Goal: Information Seeking & Learning: Learn about a topic

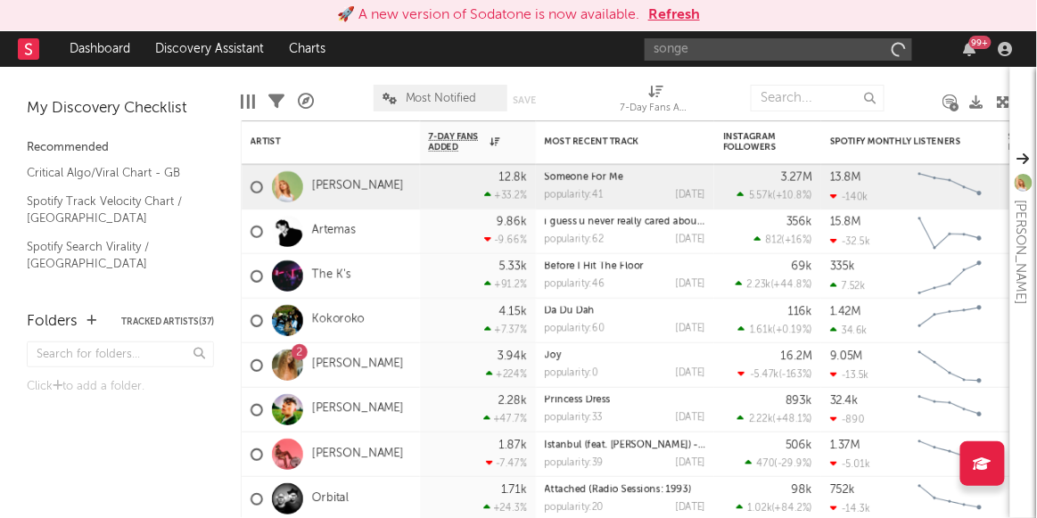
type input "[PERSON_NAME]"
click at [697, 23] on button "Refresh" at bounding box center [675, 14] width 52 height 21
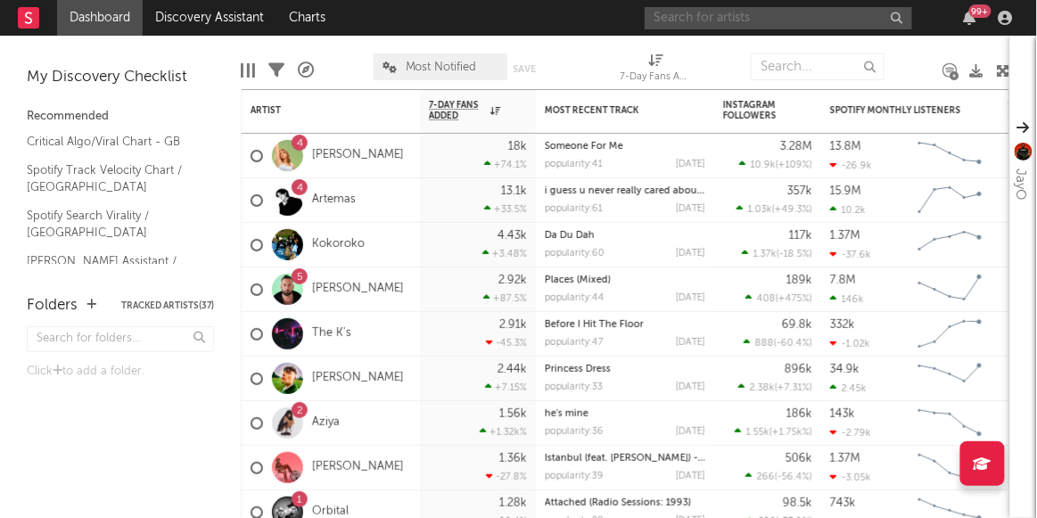
click at [752, 21] on input "text" at bounding box center [779, 18] width 268 height 22
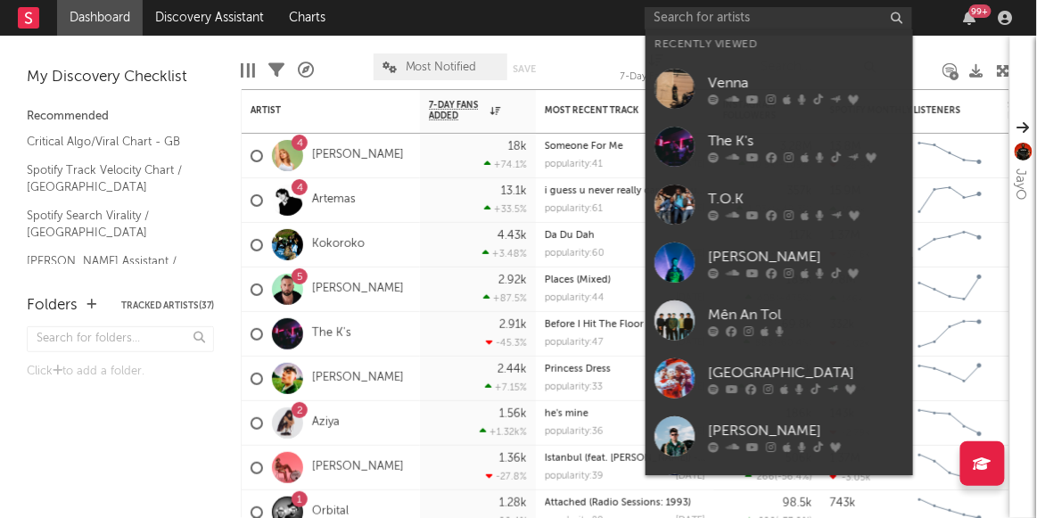
click at [661, 414] on link "[PERSON_NAME]" at bounding box center [780, 437] width 268 height 58
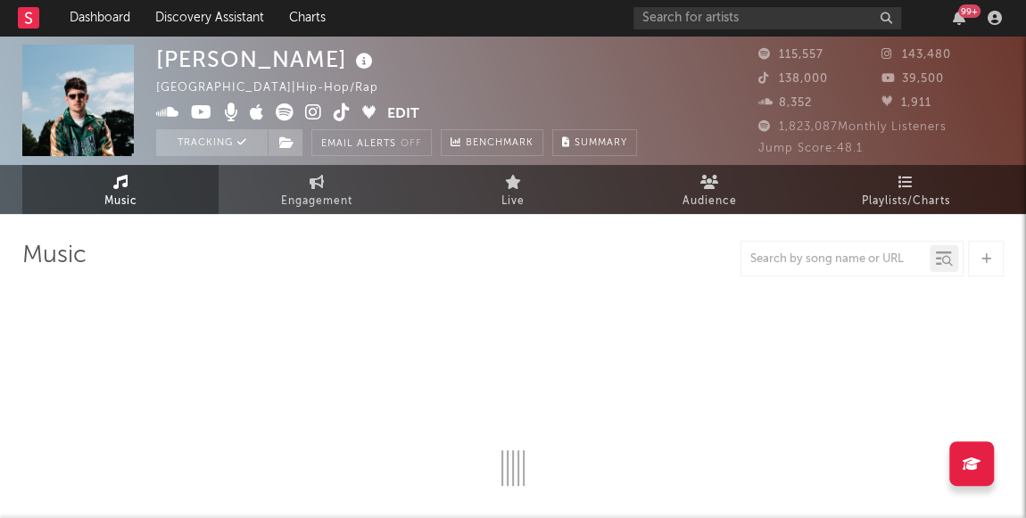
select select "6m"
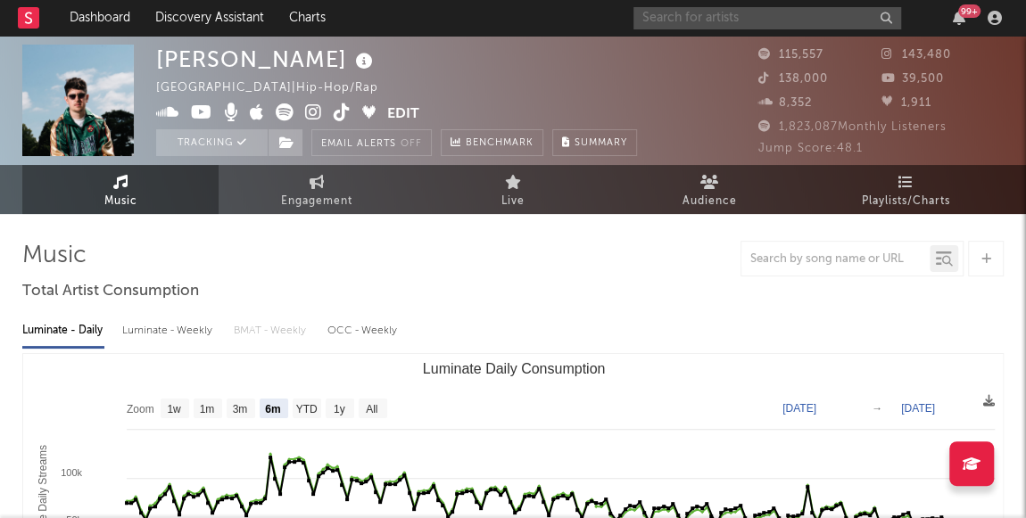
click at [697, 7] on input "text" at bounding box center [767, 18] width 268 height 22
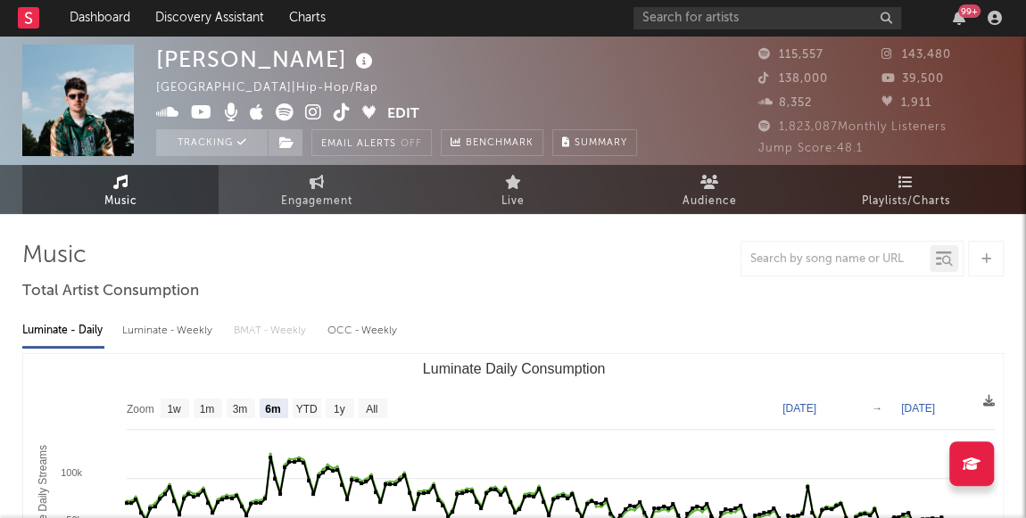
click at [605, 256] on div at bounding box center [512, 259] width 981 height 36
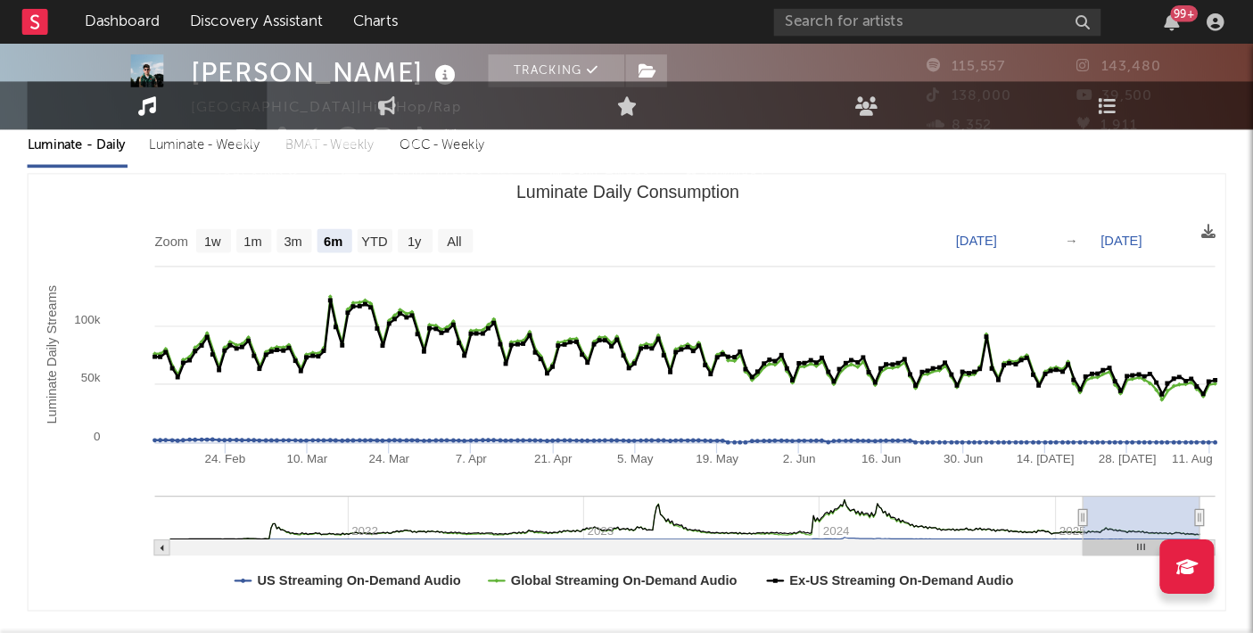
scroll to position [23, 0]
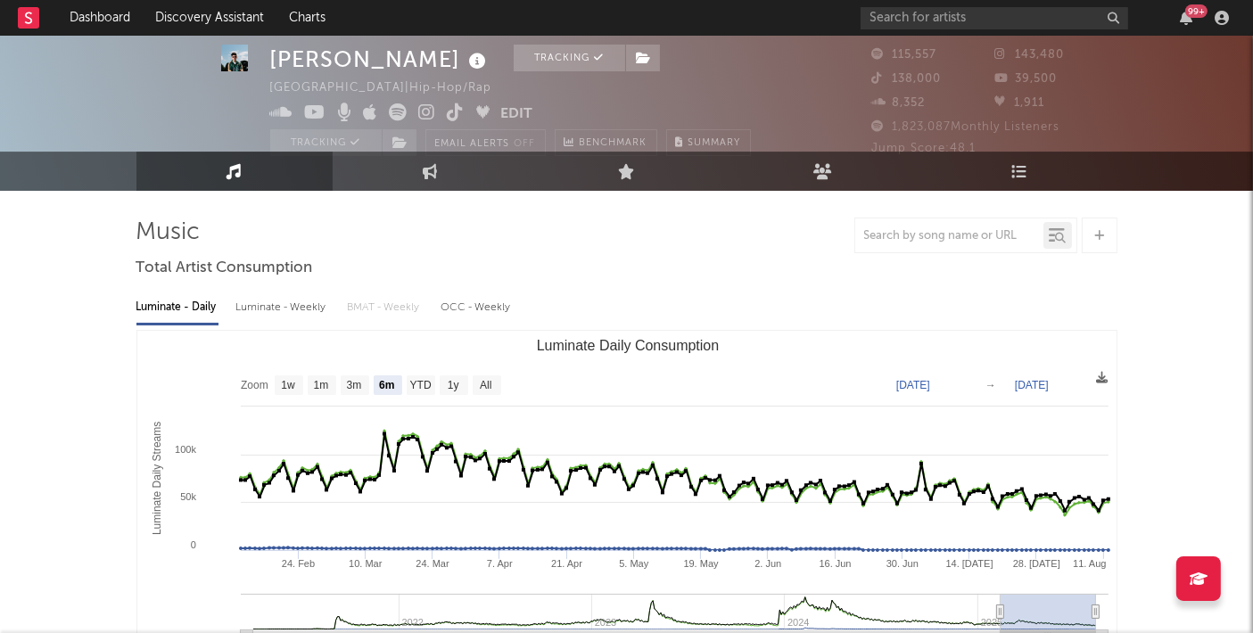
click at [450, 178] on link "Engagement" at bounding box center [431, 171] width 196 height 39
select select "1w"
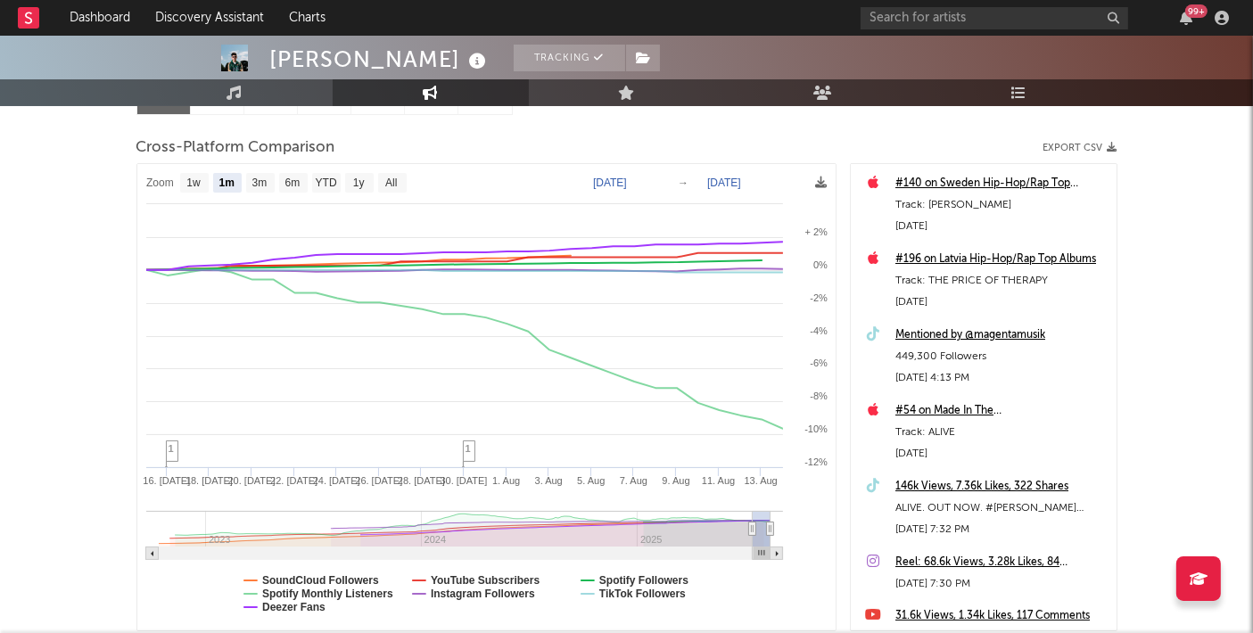
scroll to position [217, 0]
click at [340, 187] on rect at bounding box center [486, 396] width 699 height 467
click at [324, 178] on text "YTD" at bounding box center [325, 183] width 21 height 12
select select "YTD"
type input "[DATE]"
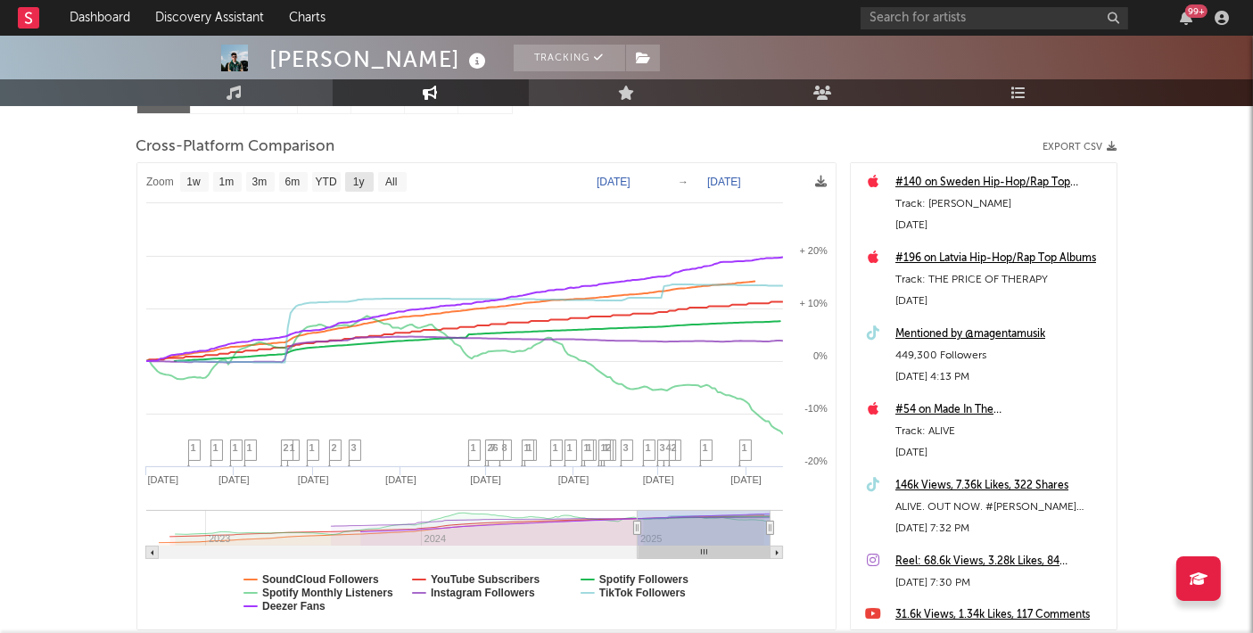
click at [361, 185] on text "1y" at bounding box center [358, 183] width 12 height 12
select select "1y"
type input "[DATE]"
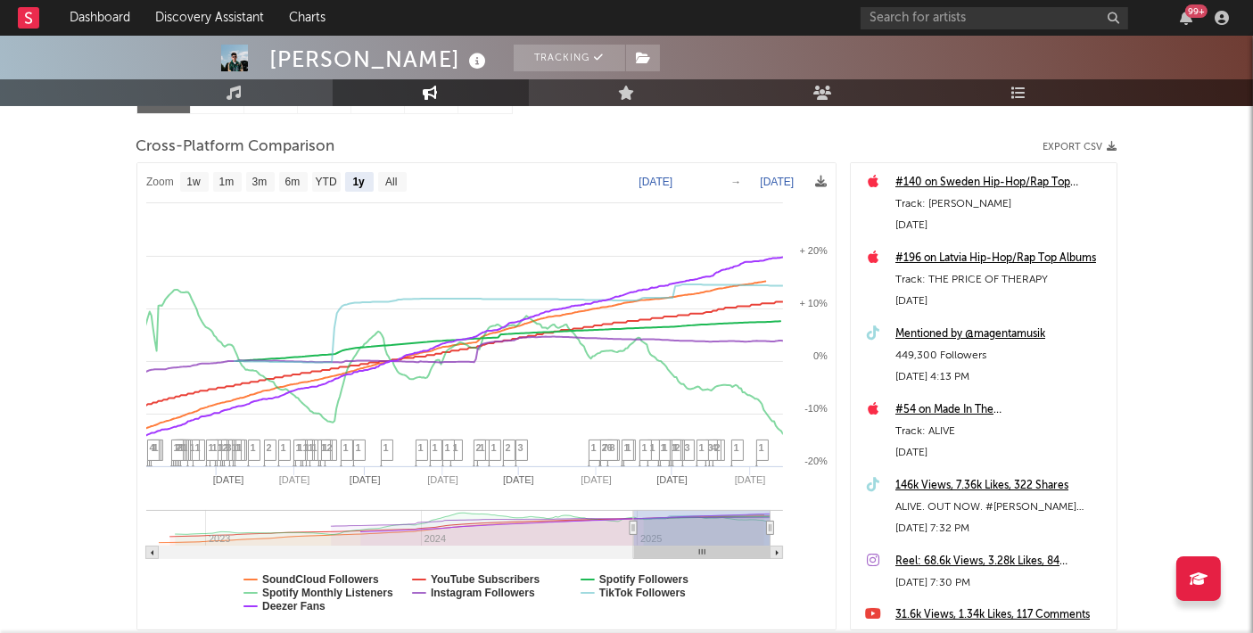
select select "1y"
